Goal: Task Accomplishment & Management: Use online tool/utility

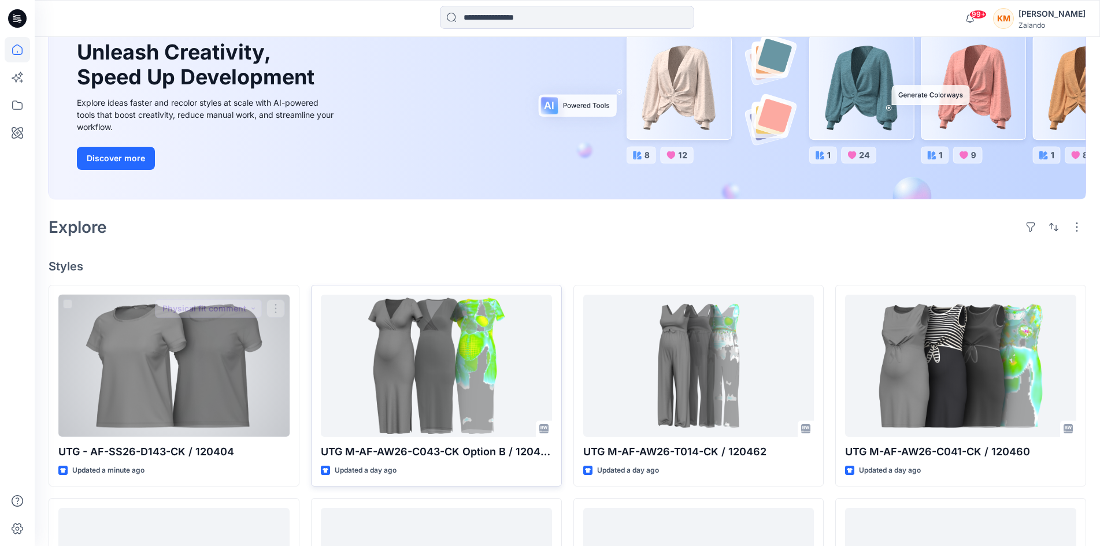
scroll to position [116, 0]
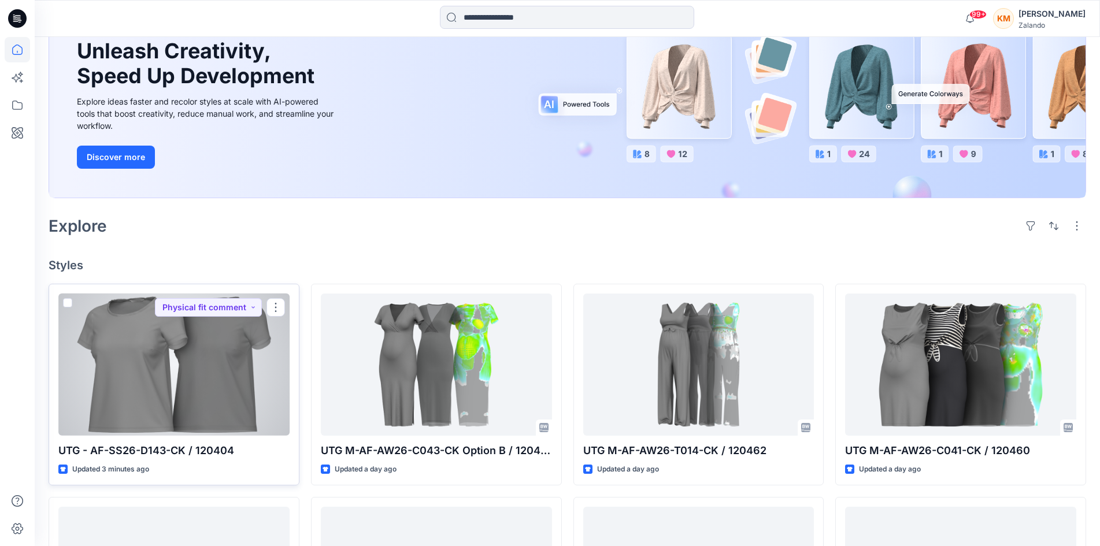
click at [226, 353] on div at bounding box center [173, 365] width 231 height 142
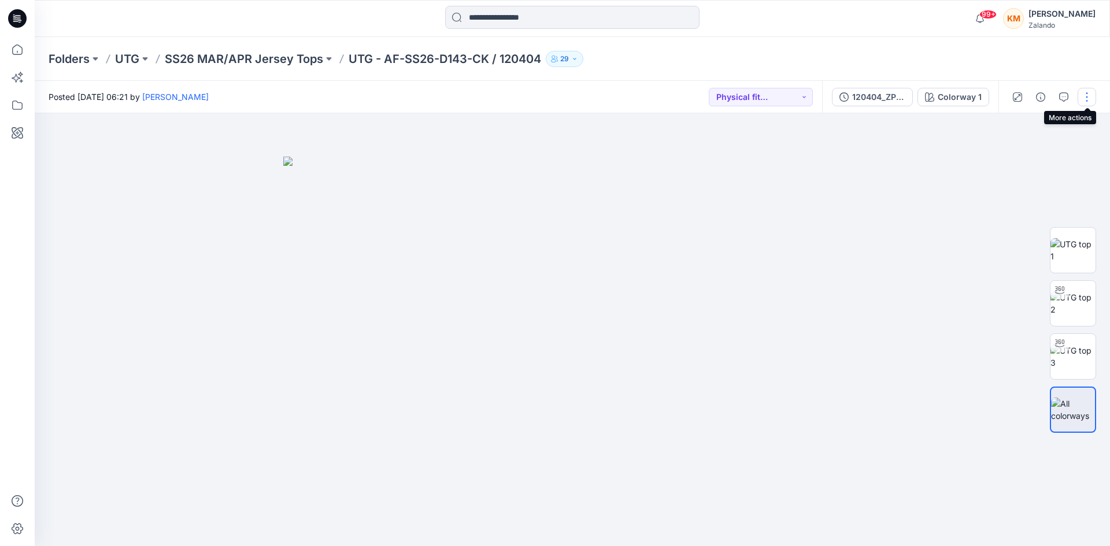
click at [1087, 100] on button "button" at bounding box center [1087, 97] width 19 height 19
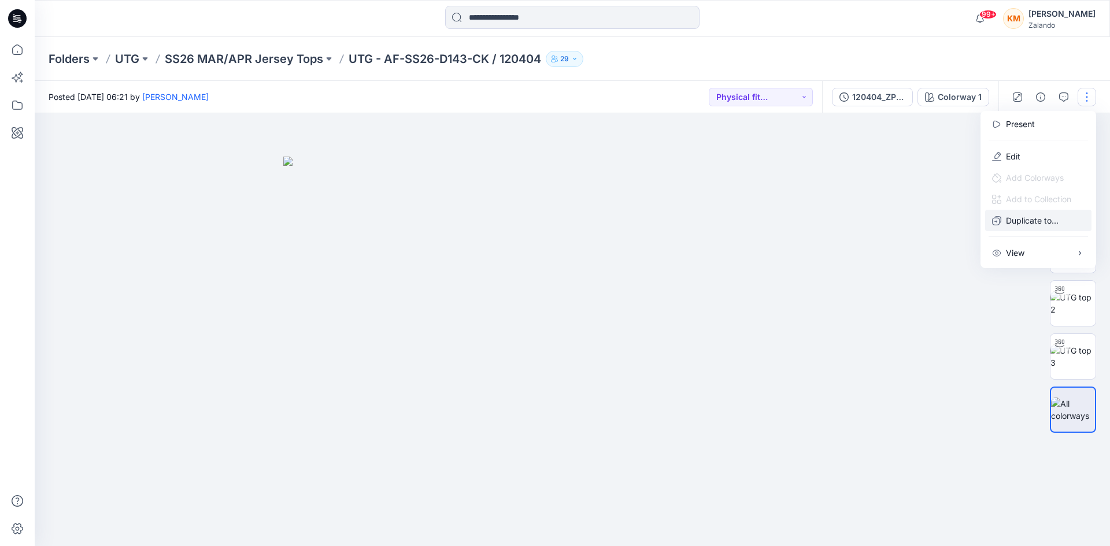
click at [1037, 220] on p "Duplicate to..." at bounding box center [1032, 221] width 53 height 12
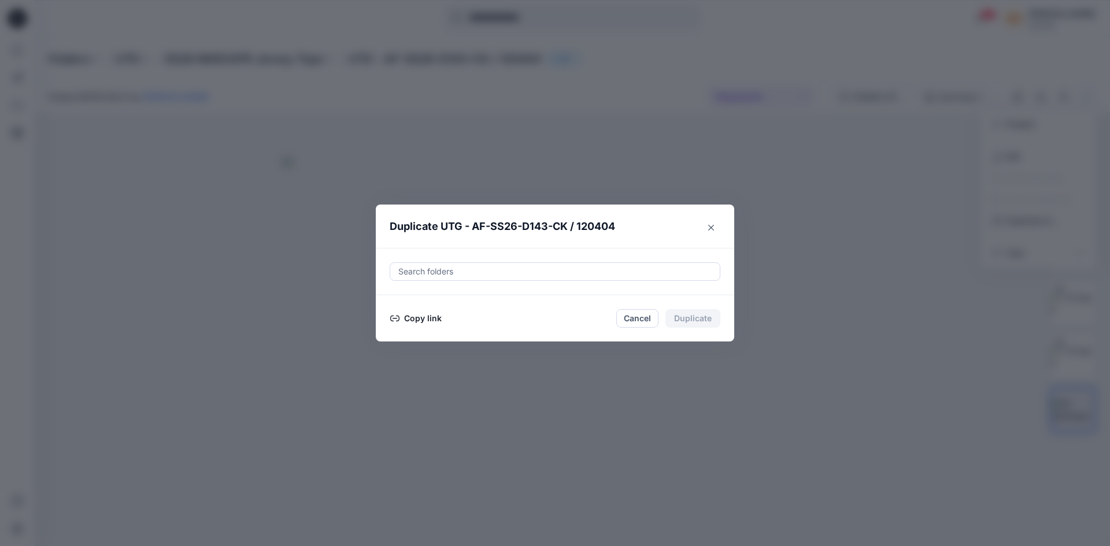
click at [426, 316] on button "Copy link" at bounding box center [416, 319] width 53 height 14
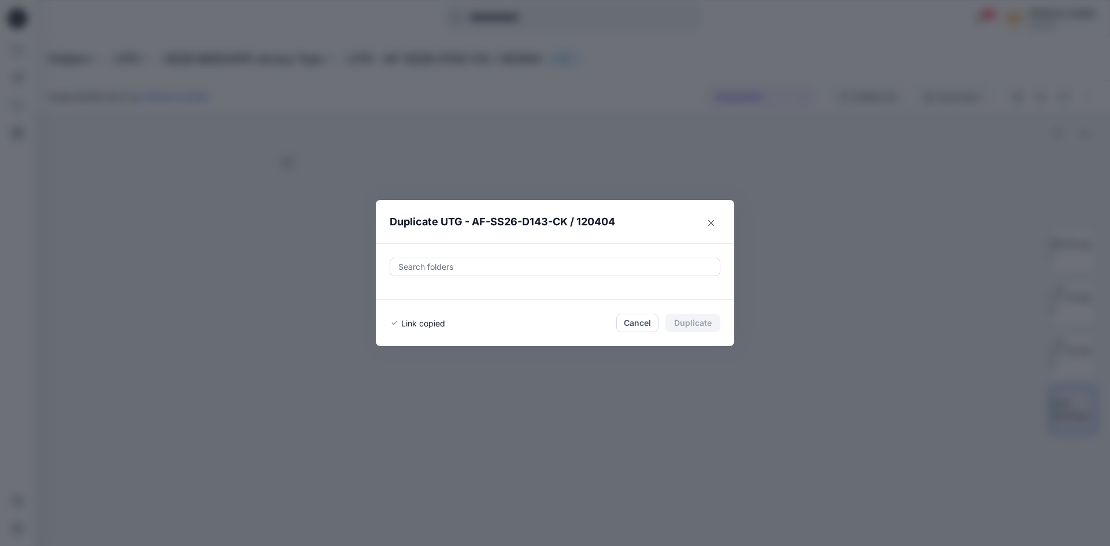
click at [637, 323] on button "Cancel" at bounding box center [637, 323] width 42 height 19
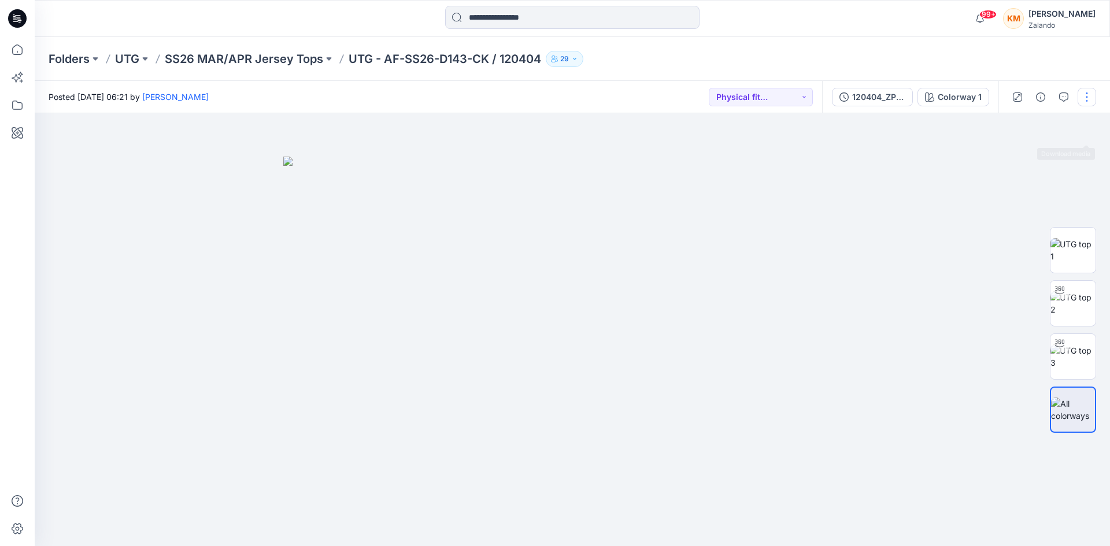
click at [1087, 102] on button "button" at bounding box center [1087, 97] width 19 height 19
click at [1007, 157] on p "Edit" at bounding box center [1013, 156] width 14 height 12
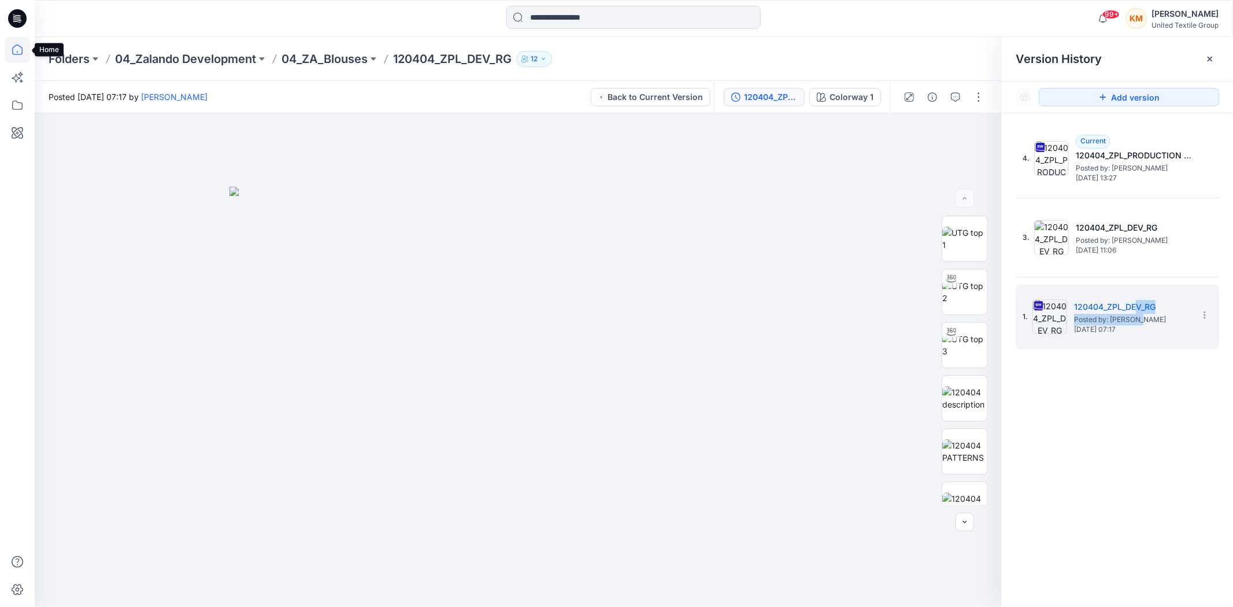
click at [24, 49] on icon at bounding box center [17, 49] width 25 height 25
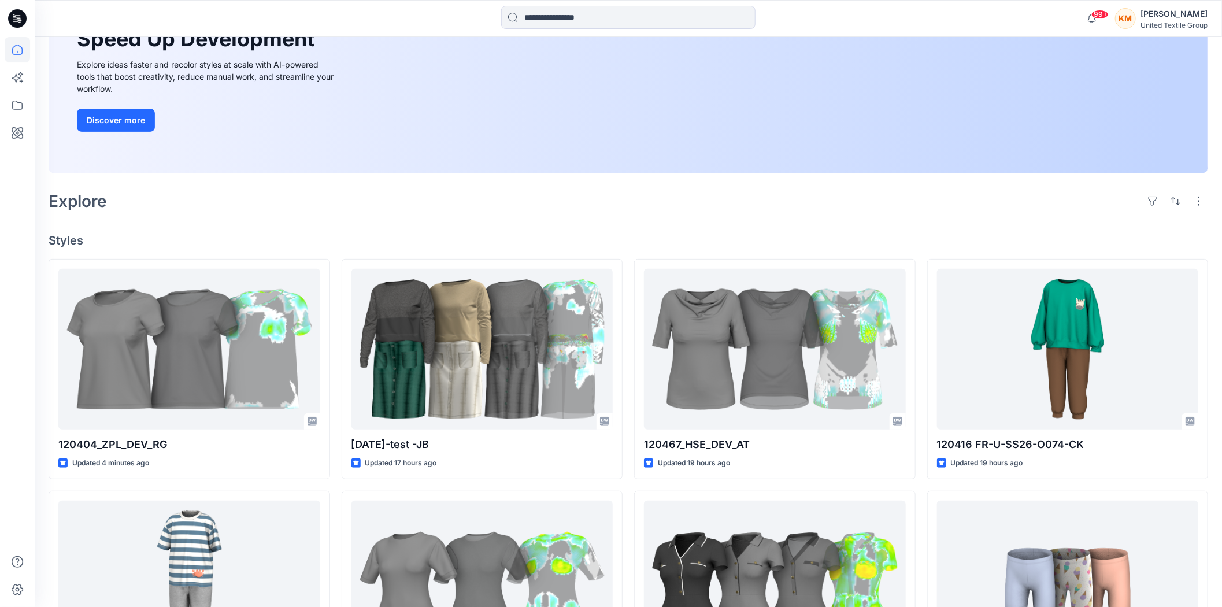
scroll to position [193, 0]
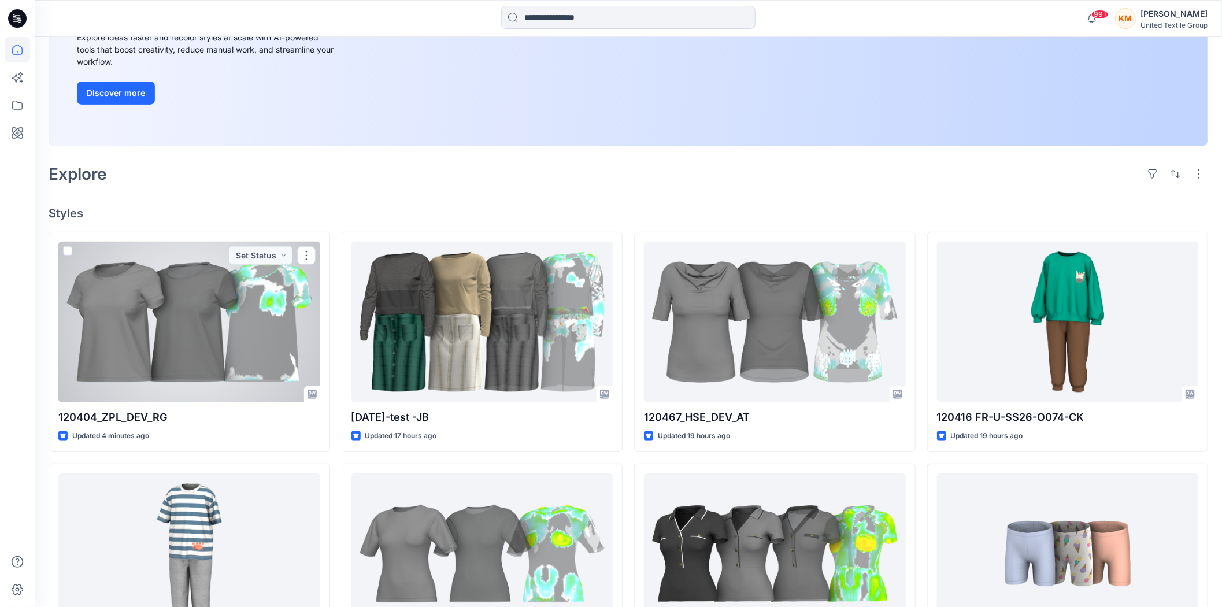
click at [189, 310] on div at bounding box center [189, 322] width 262 height 161
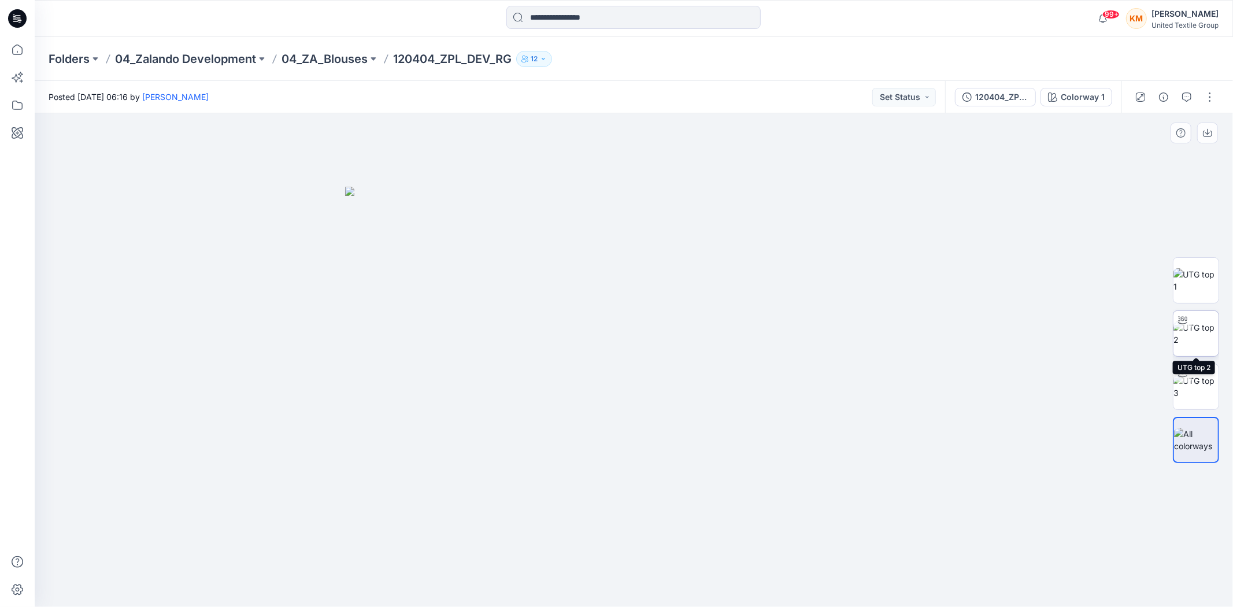
click at [1193, 331] on img at bounding box center [1196, 333] width 45 height 24
drag, startPoint x: 789, startPoint y: 576, endPoint x: 836, endPoint y: 520, distance: 72.6
click at [799, 576] on icon at bounding box center [636, 572] width 350 height 43
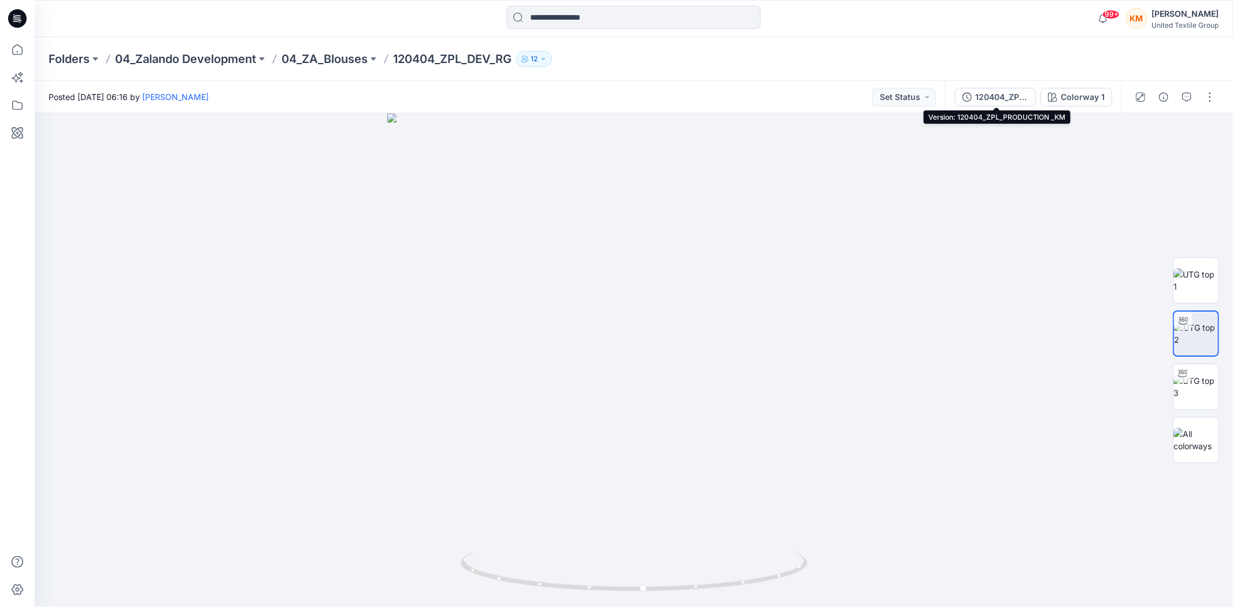
click at [995, 96] on div "120404_ZPL_PRODUCTION _KM" at bounding box center [1001, 97] width 53 height 13
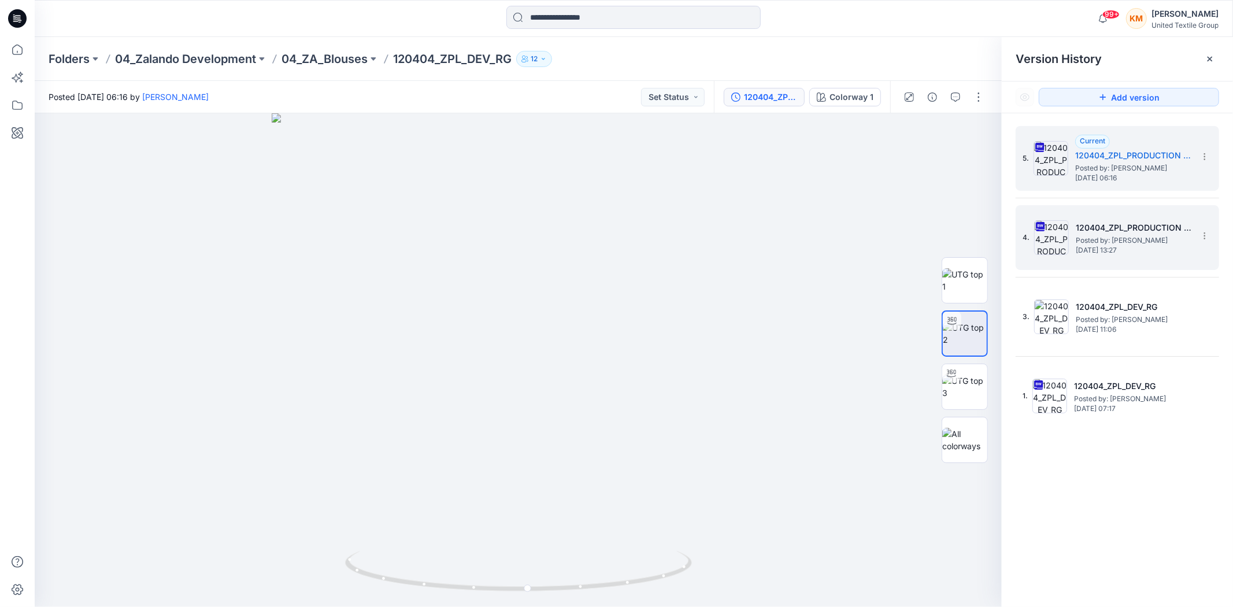
click at [1074, 226] on div "4. 120404_ZPL_PRODUCTION _RG_CHANGE Posted by: [PERSON_NAME] [DATE] 13:27" at bounding box center [1109, 238] width 173 height 56
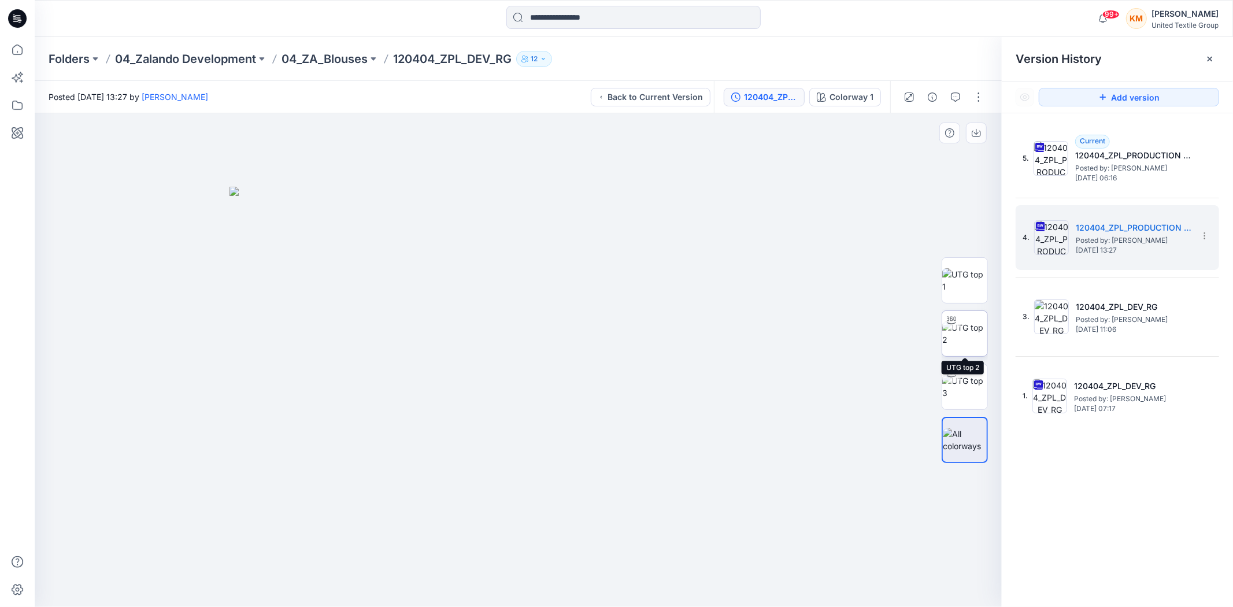
click at [970, 327] on img at bounding box center [965, 333] width 45 height 24
drag, startPoint x: 668, startPoint y: 577, endPoint x: 628, endPoint y: 588, distance: 41.5
click at [628, 588] on icon at bounding box center [520, 572] width 350 height 43
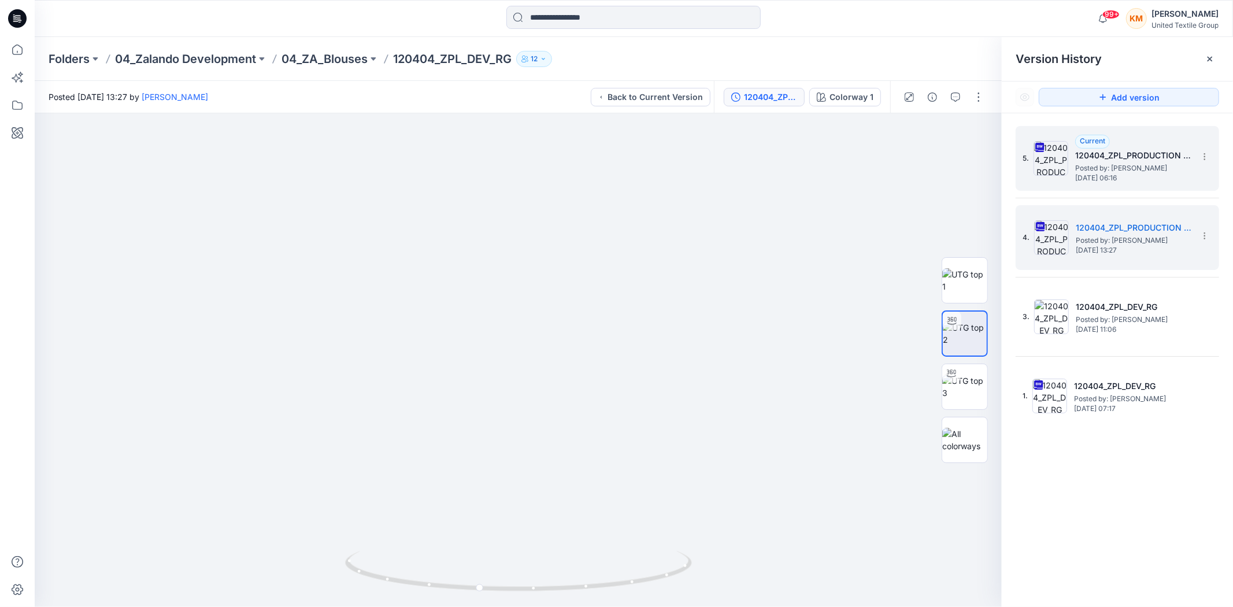
click at [1123, 157] on h5 "120404_ZPL_PRODUCTION _KM" at bounding box center [1134, 156] width 116 height 14
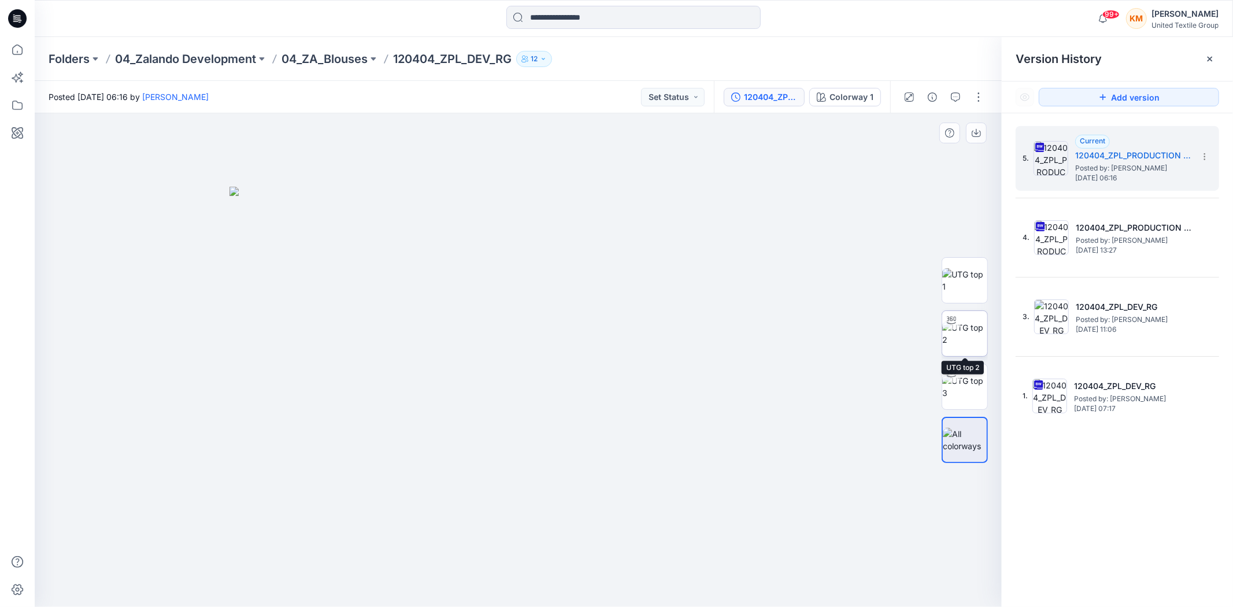
click at [964, 330] on img at bounding box center [965, 333] width 45 height 24
drag, startPoint x: 672, startPoint y: 577, endPoint x: 673, endPoint y: 567, distance: 10.5
click at [675, 568] on icon at bounding box center [520, 572] width 350 height 43
click at [14, 47] on icon at bounding box center [17, 50] width 10 height 10
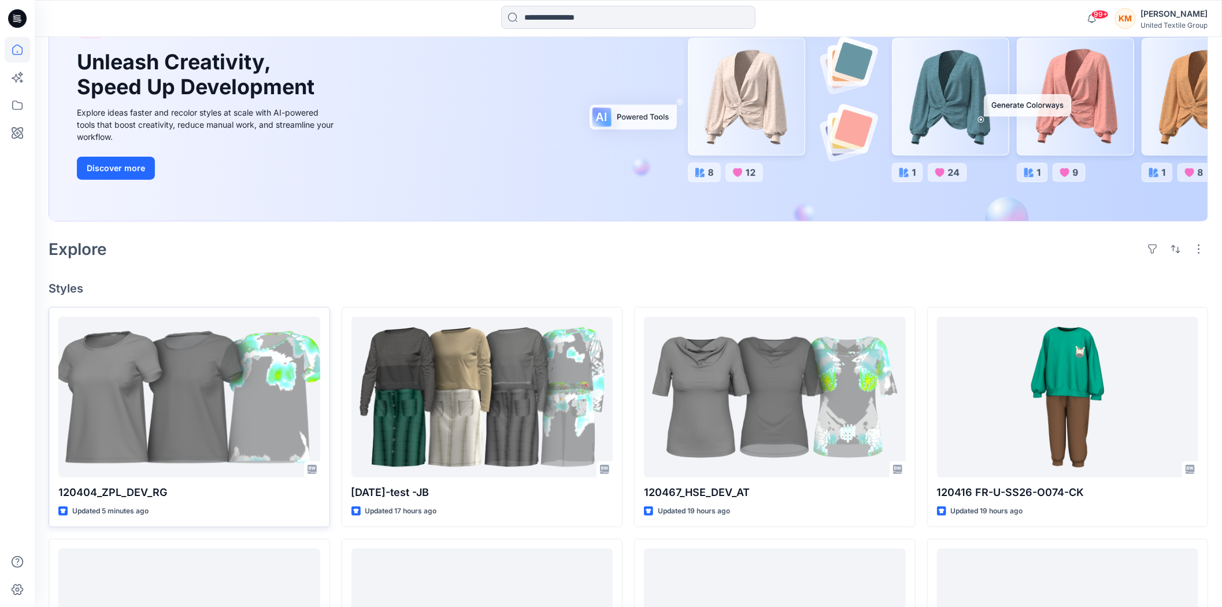
scroll to position [128, 0]
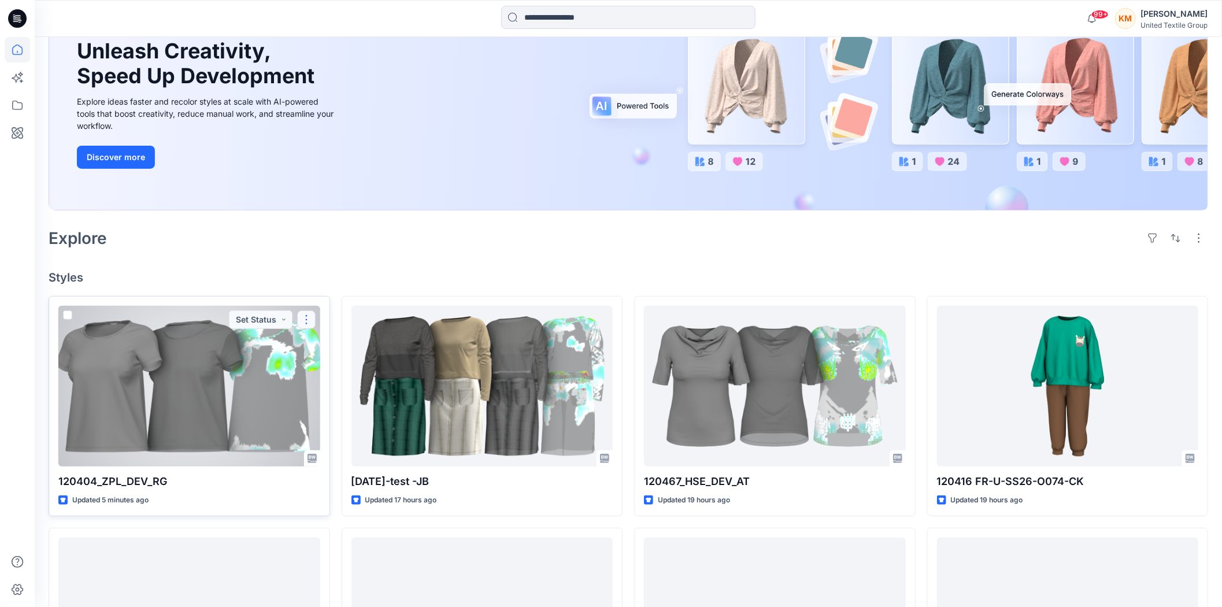
click at [305, 324] on button "button" at bounding box center [306, 320] width 19 height 19
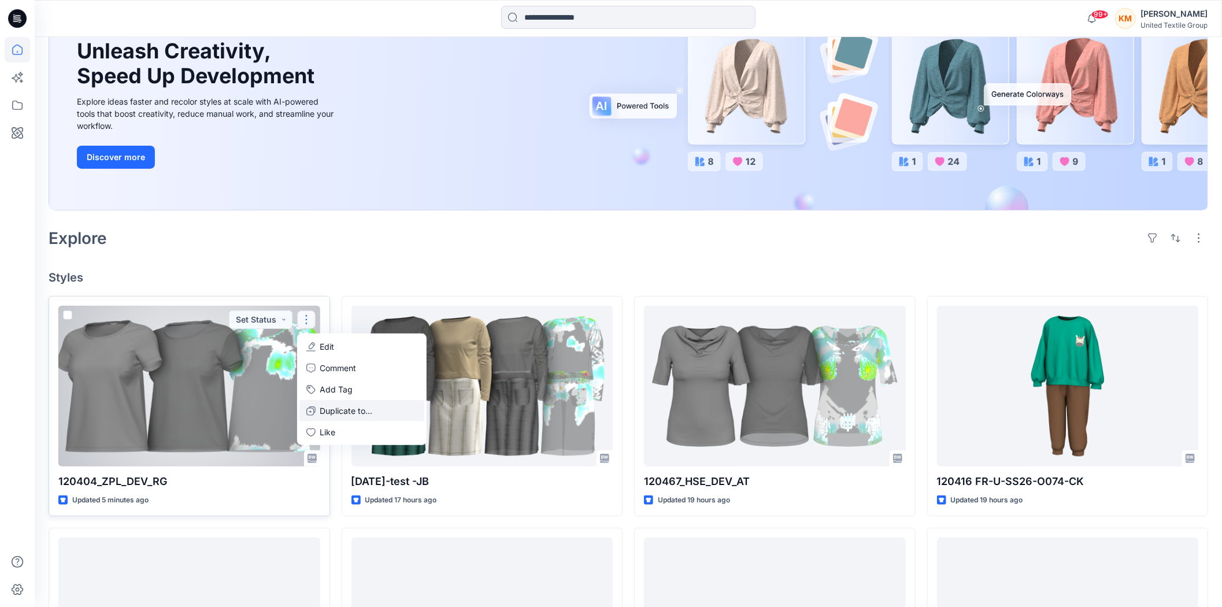
click at [334, 405] on p "Duplicate to..." at bounding box center [346, 411] width 53 height 12
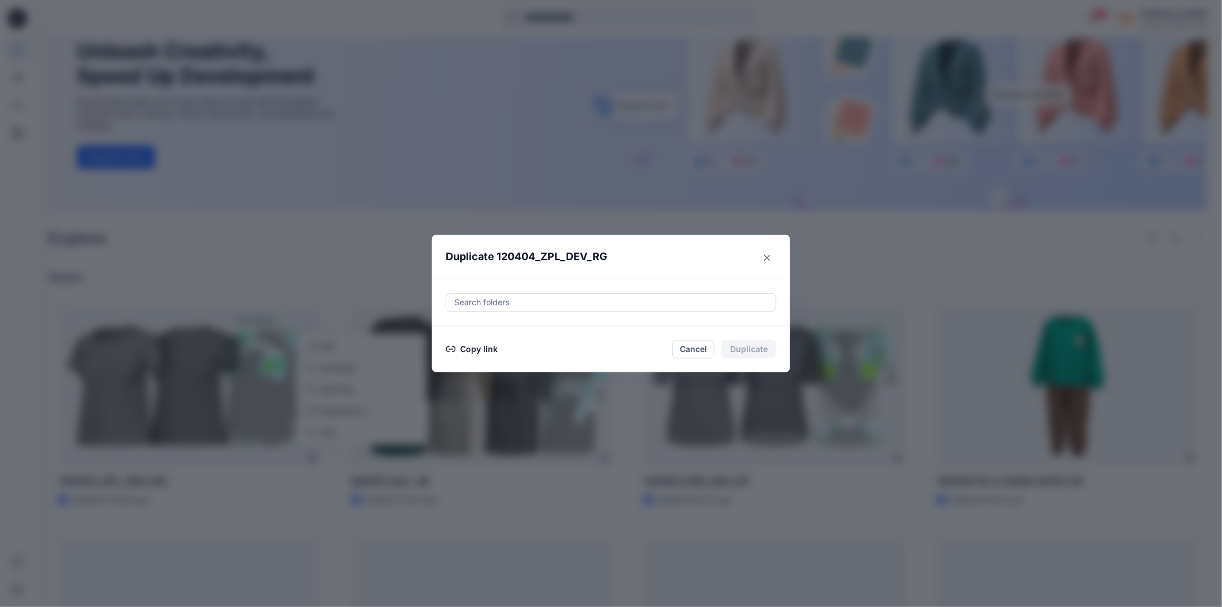
click at [481, 348] on button "Copy link" at bounding box center [472, 349] width 53 height 14
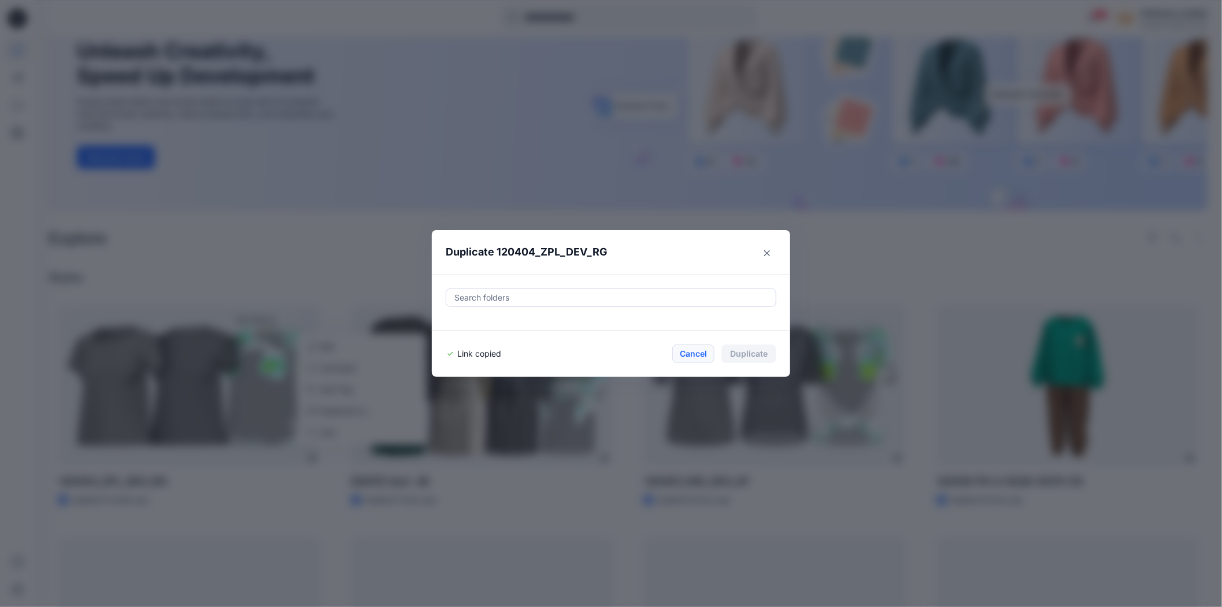
click at [703, 353] on button "Cancel" at bounding box center [693, 354] width 42 height 19
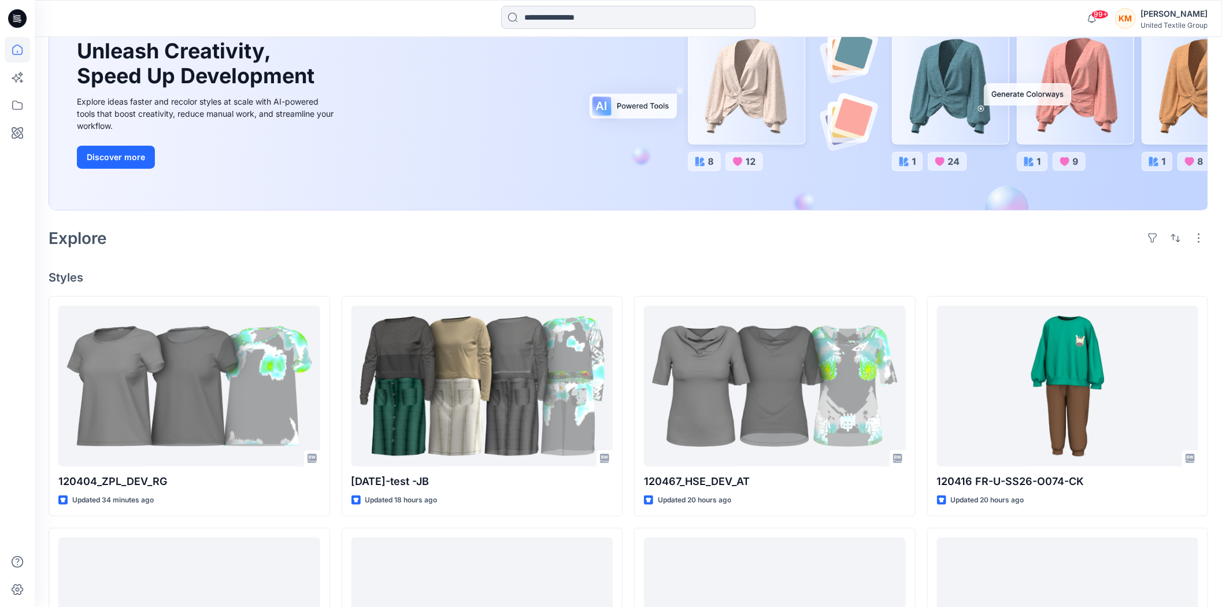
click at [563, 14] on input at bounding box center [628, 17] width 254 height 23
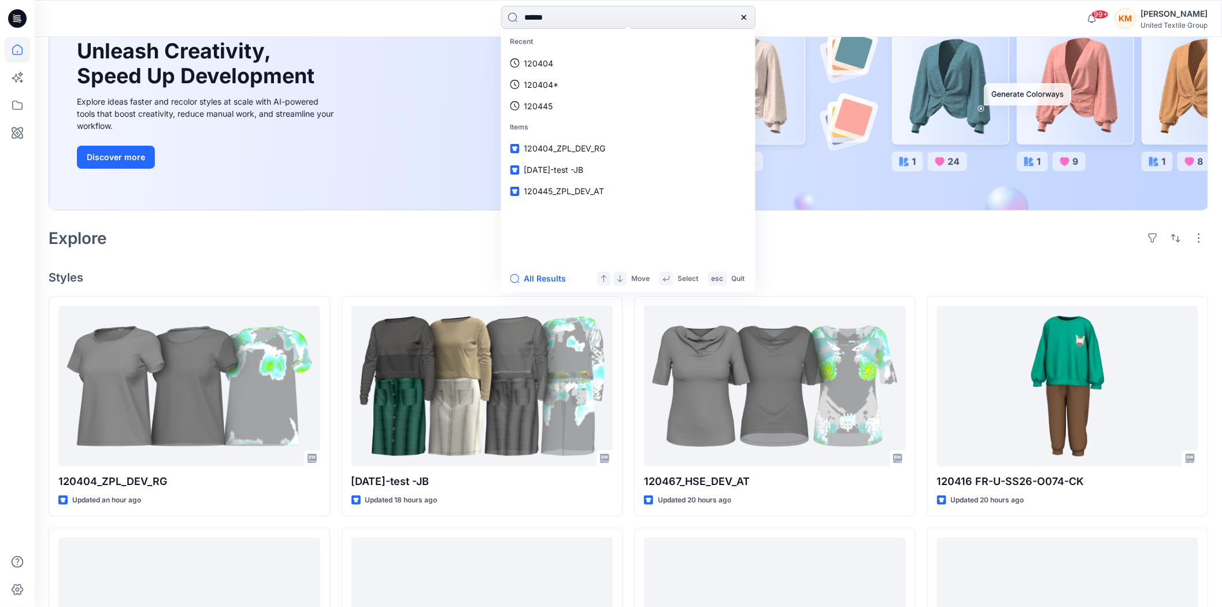
type input "******"
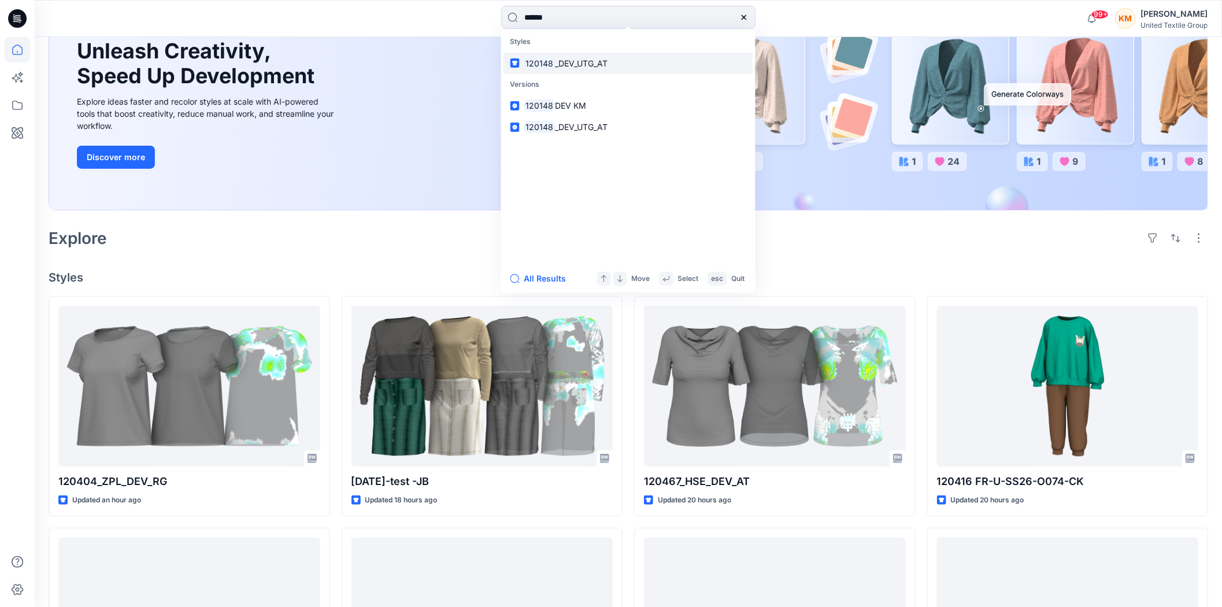
click at [557, 58] on span "_DEV_UTG_AT" at bounding box center [581, 63] width 53 height 10
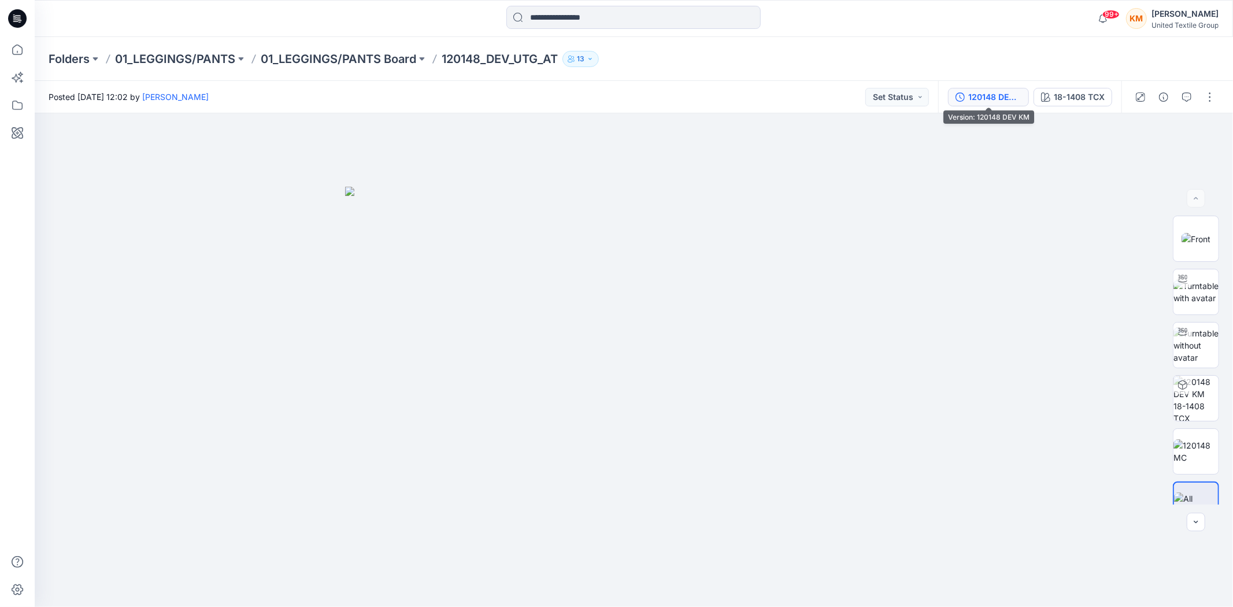
click at [999, 96] on div "120148 DEV KM" at bounding box center [995, 97] width 53 height 13
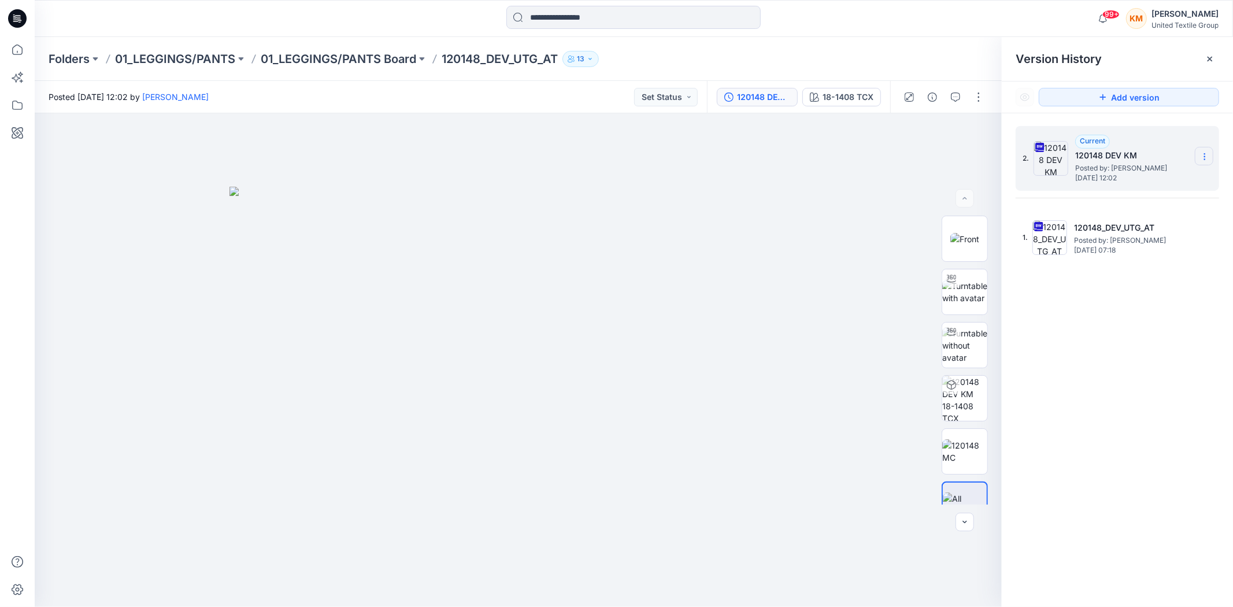
click at [1203, 154] on icon at bounding box center [1204, 156] width 9 height 9
click at [1139, 182] on span "Download Source BW File" at bounding box center [1146, 180] width 97 height 14
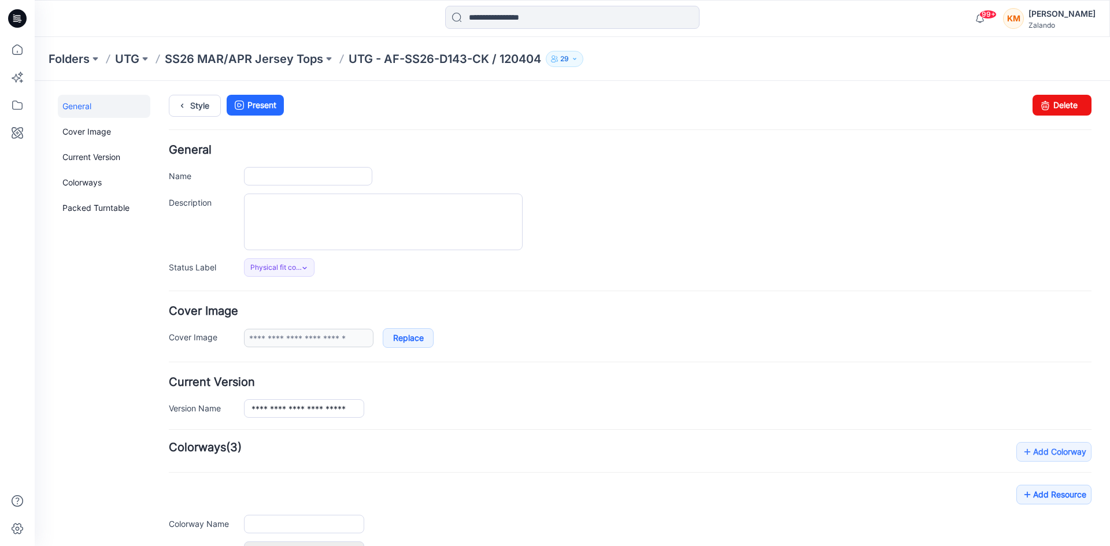
type input "**********"
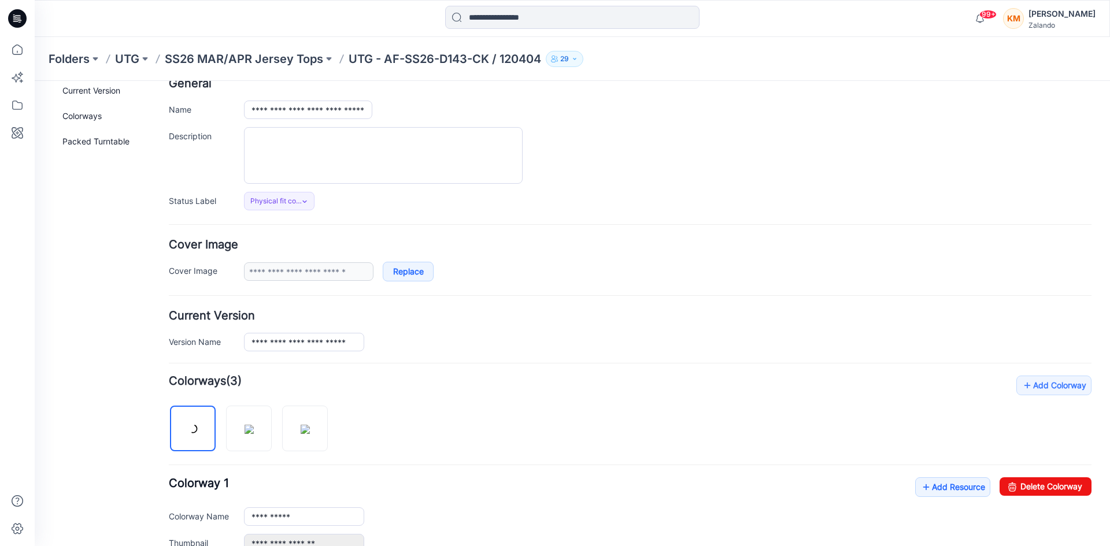
scroll to position [173, 0]
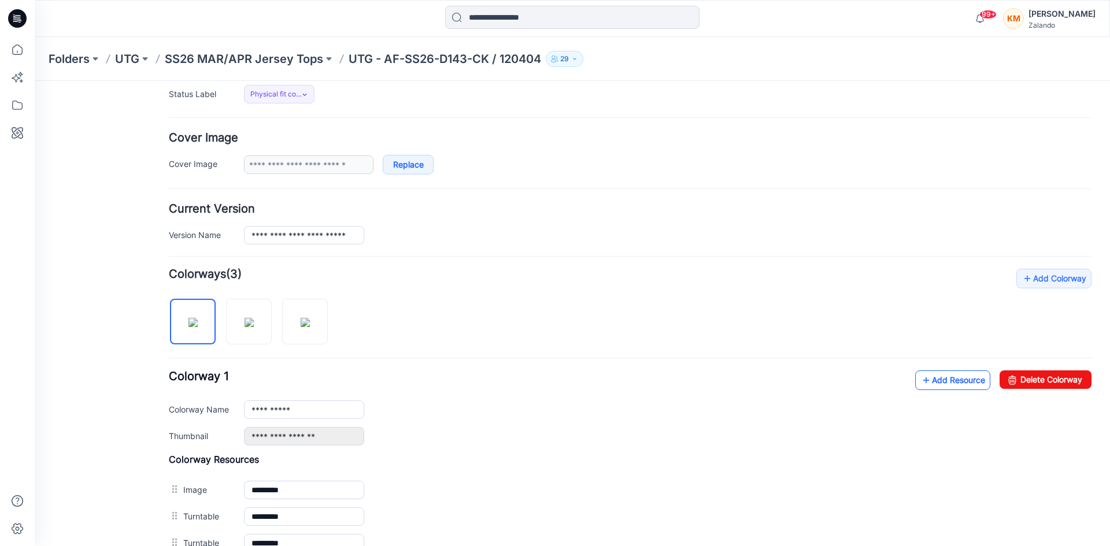
click at [953, 385] on link "Add Resource" at bounding box center [952, 381] width 75 height 20
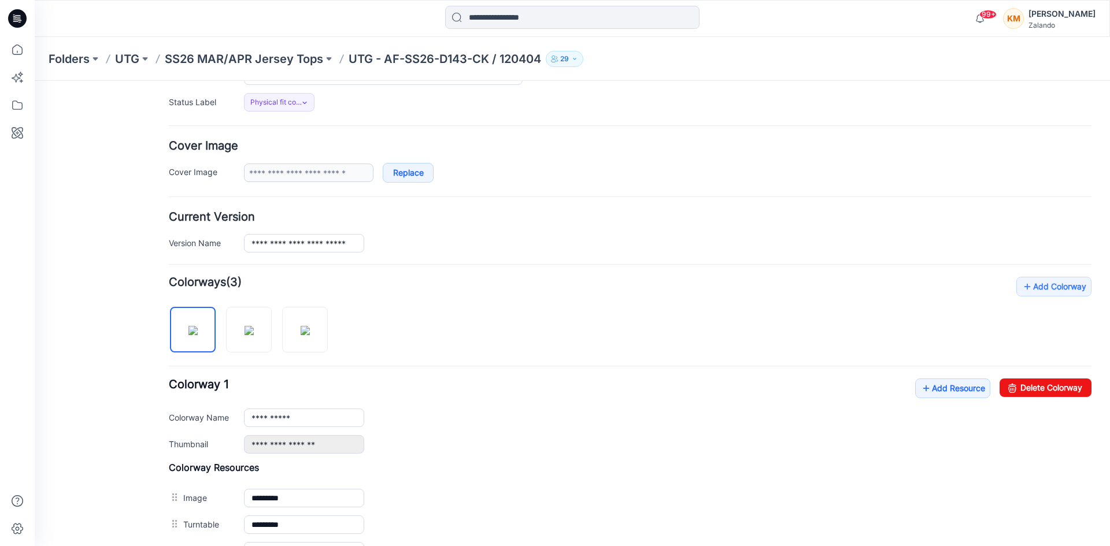
scroll to position [0, 0]
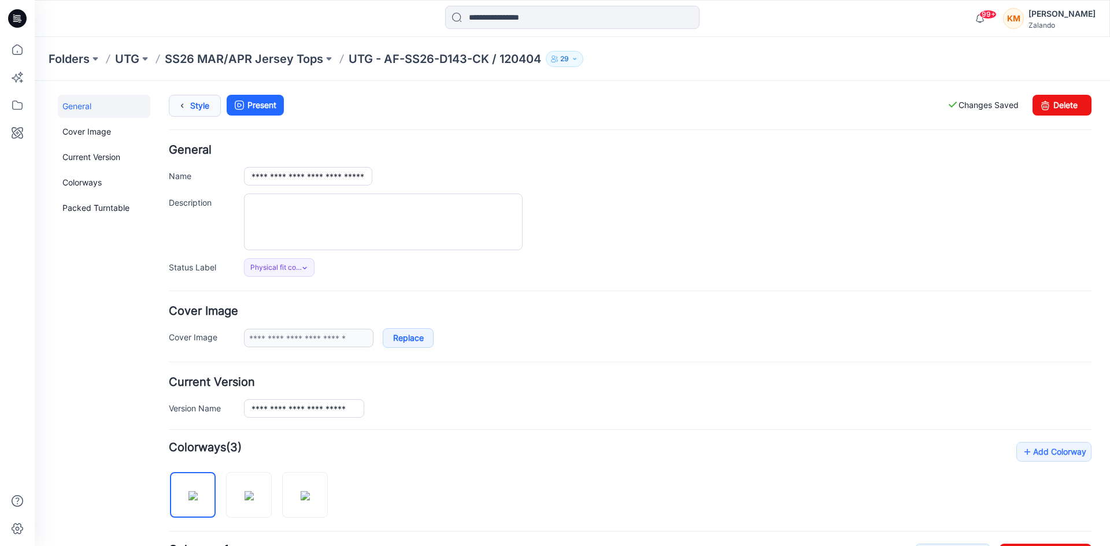
click at [188, 108] on icon at bounding box center [182, 105] width 16 height 21
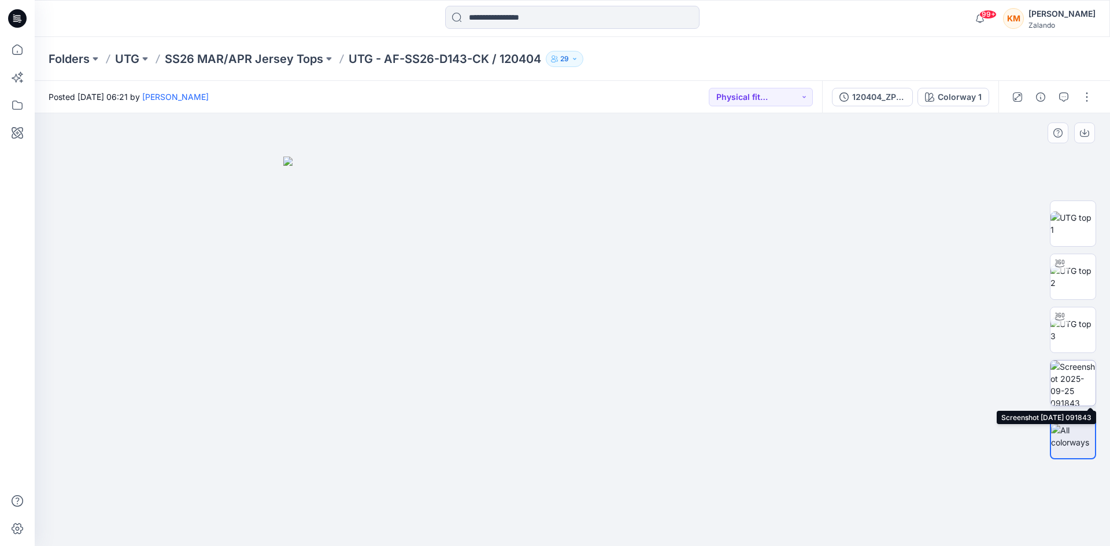
click at [1079, 380] on img at bounding box center [1073, 383] width 45 height 45
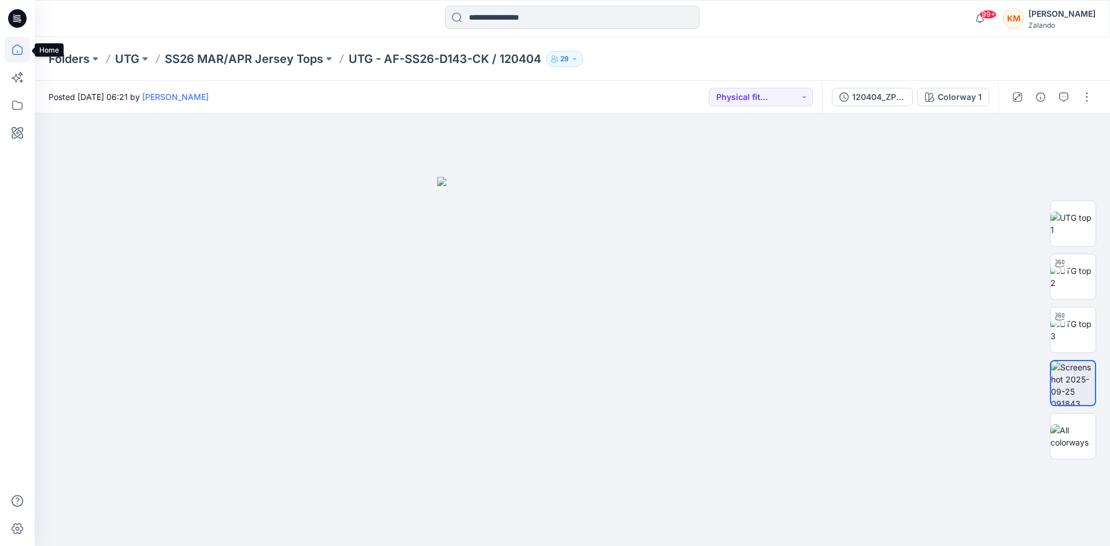
click at [19, 54] on icon at bounding box center [17, 49] width 25 height 25
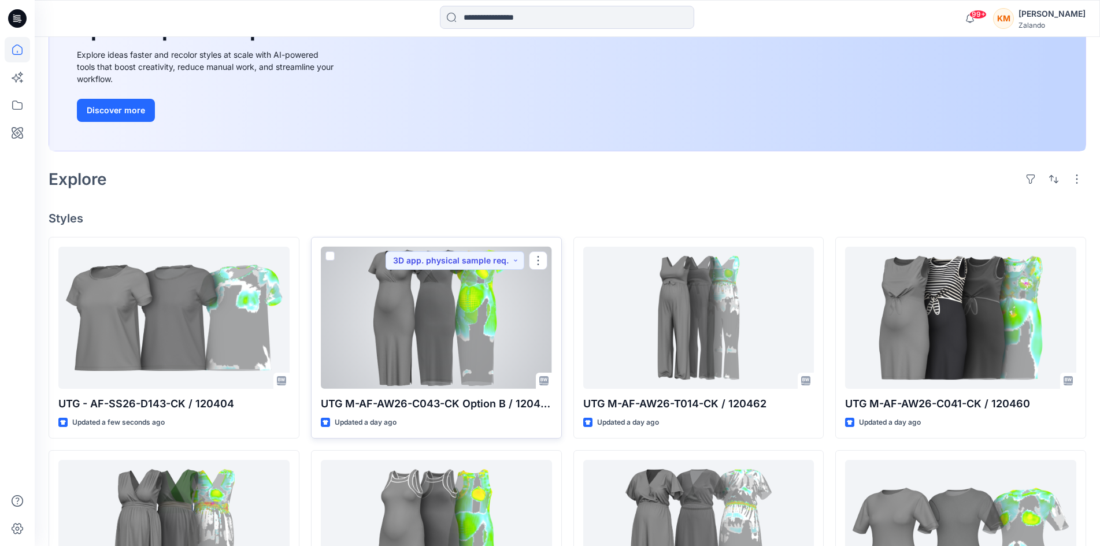
scroll to position [173, 0]
